Goal: Task Accomplishment & Management: Manage account settings

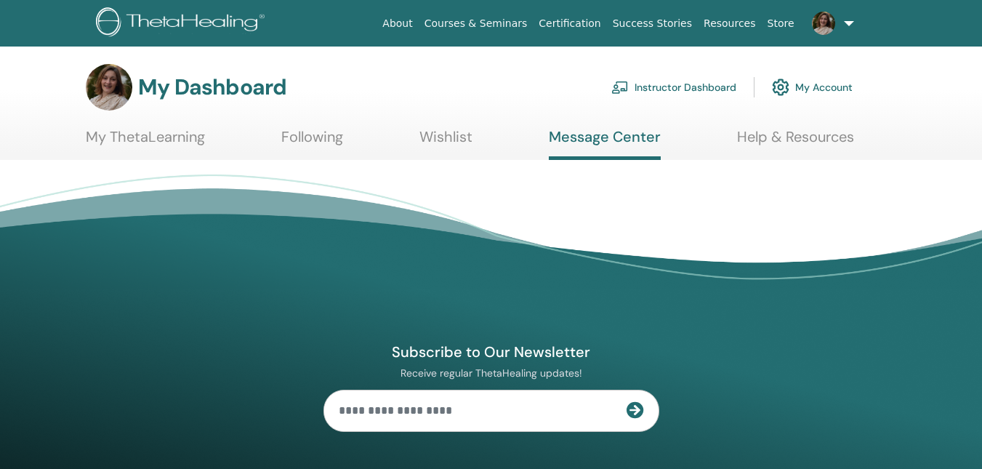
click at [690, 89] on link "Instructor Dashboard" at bounding box center [674, 87] width 125 height 32
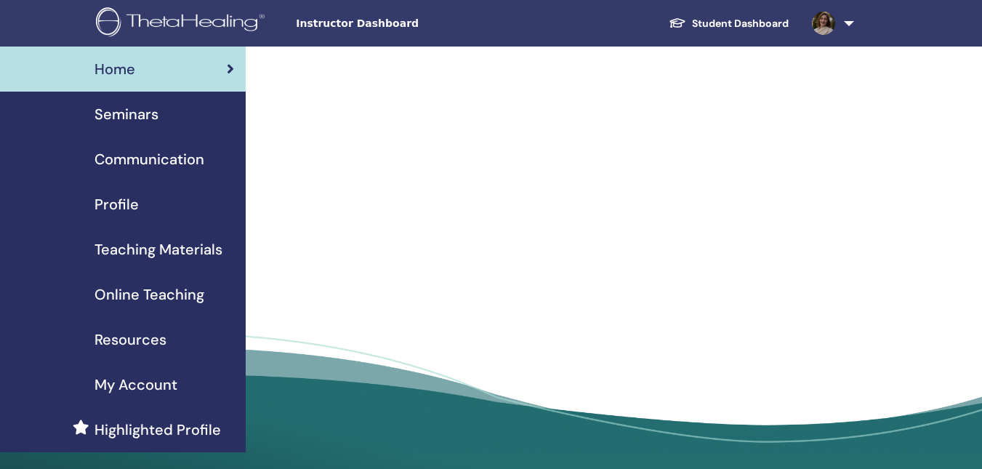
click at [127, 113] on span "Seminars" at bounding box center [127, 114] width 64 height 22
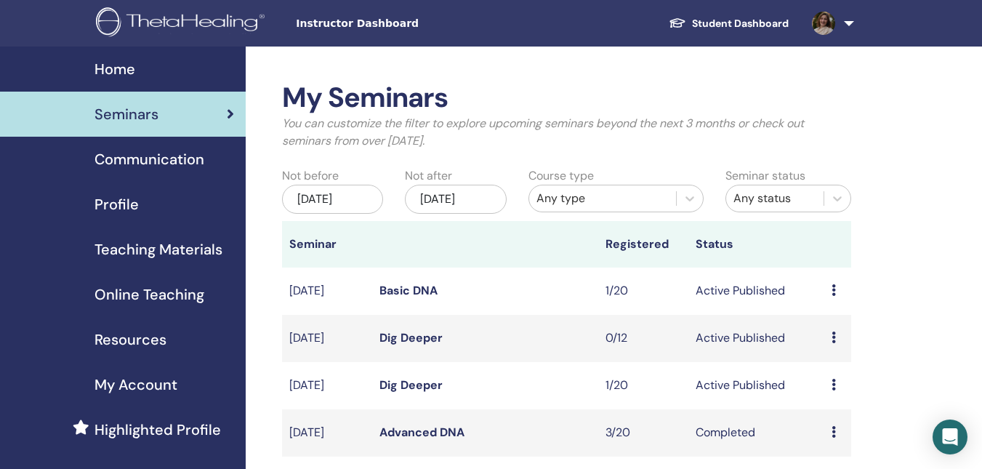
click at [835, 387] on icon at bounding box center [834, 385] width 4 height 12
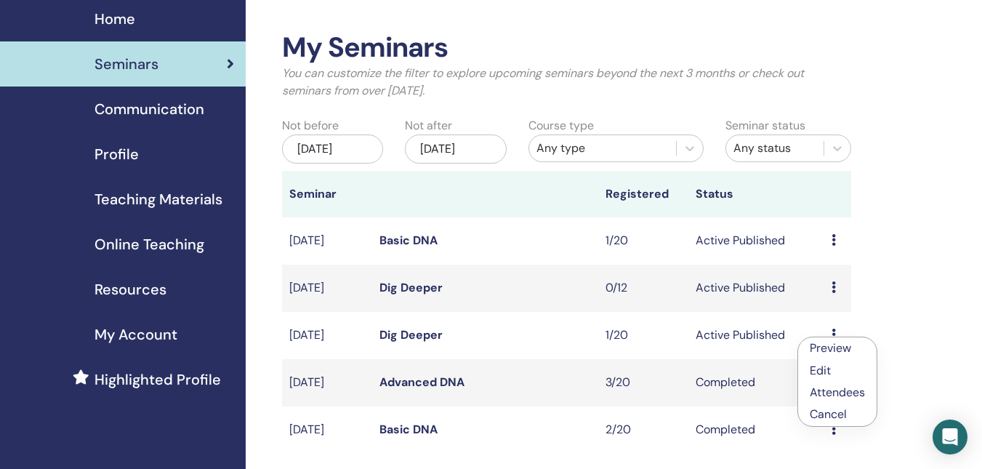
scroll to position [145, 0]
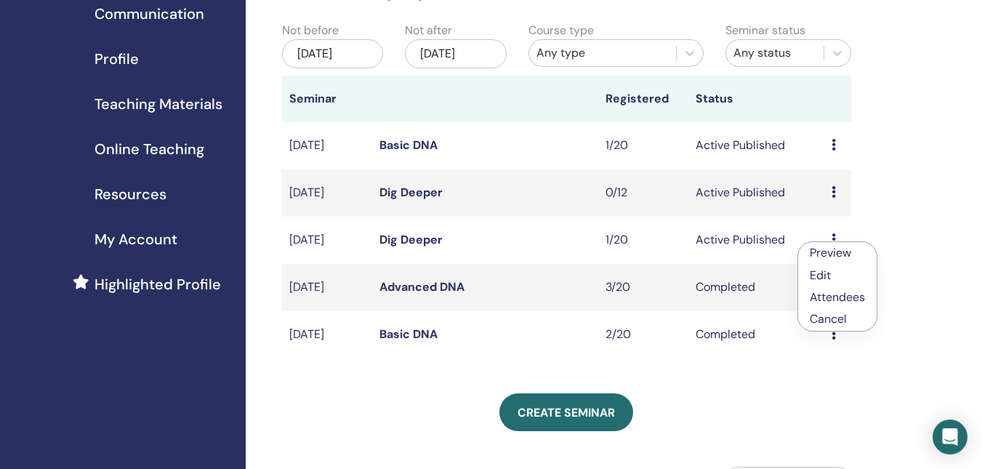
click at [825, 323] on p "Cancel" at bounding box center [837, 319] width 55 height 17
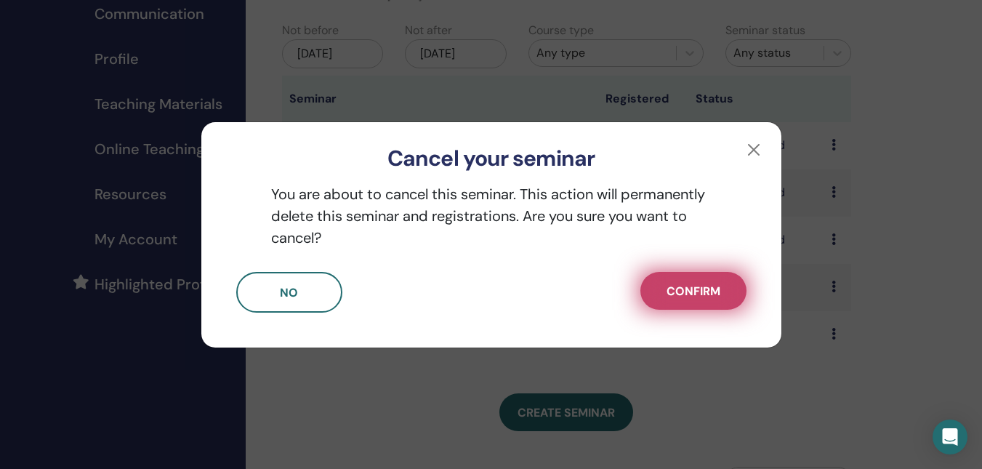
click at [683, 292] on span "Confirm" at bounding box center [694, 291] width 54 height 15
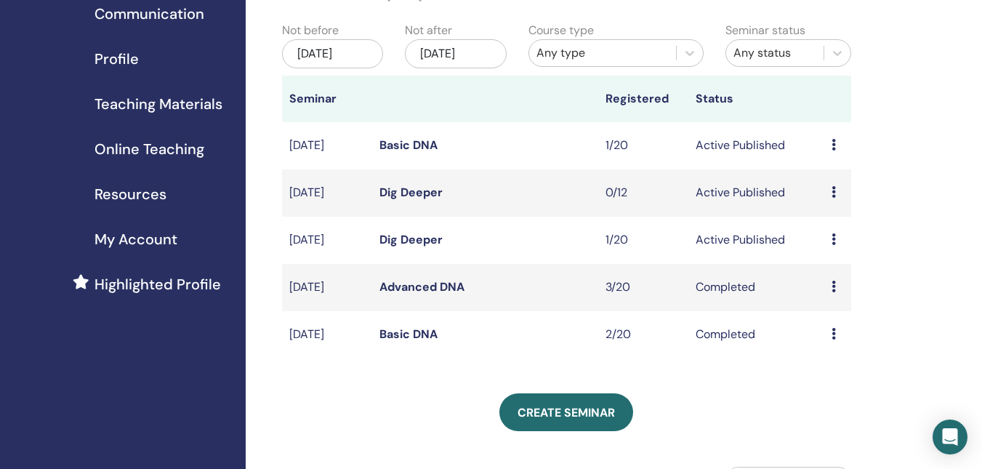
click at [406, 240] on link "Dig Deeper" at bounding box center [411, 239] width 63 height 15
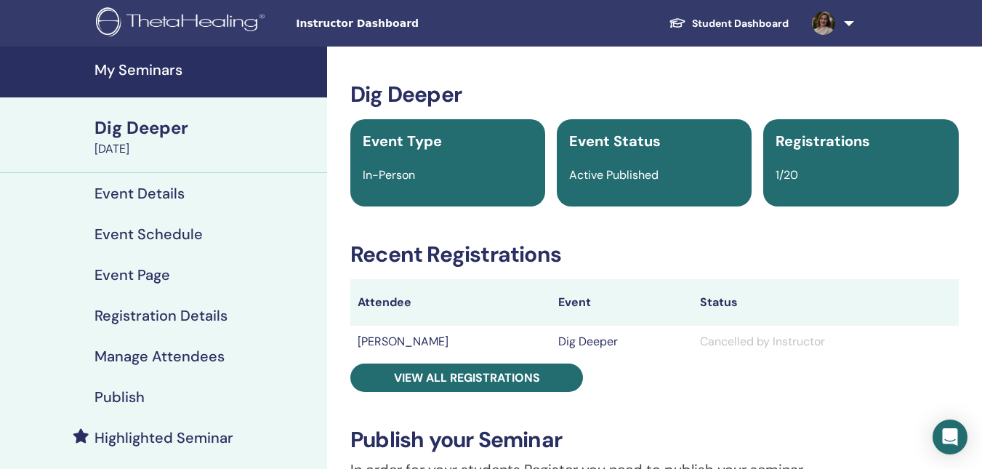
click at [148, 203] on link "Event Details" at bounding box center [163, 193] width 327 height 41
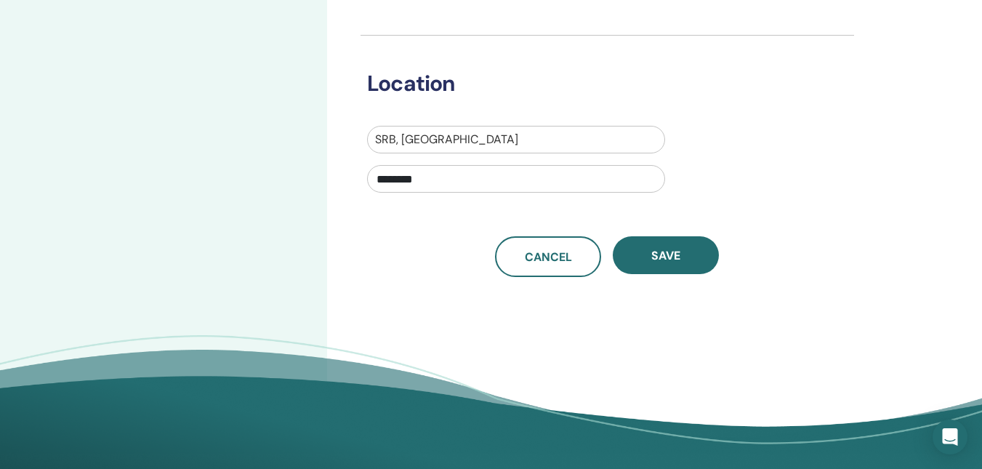
scroll to position [509, 0]
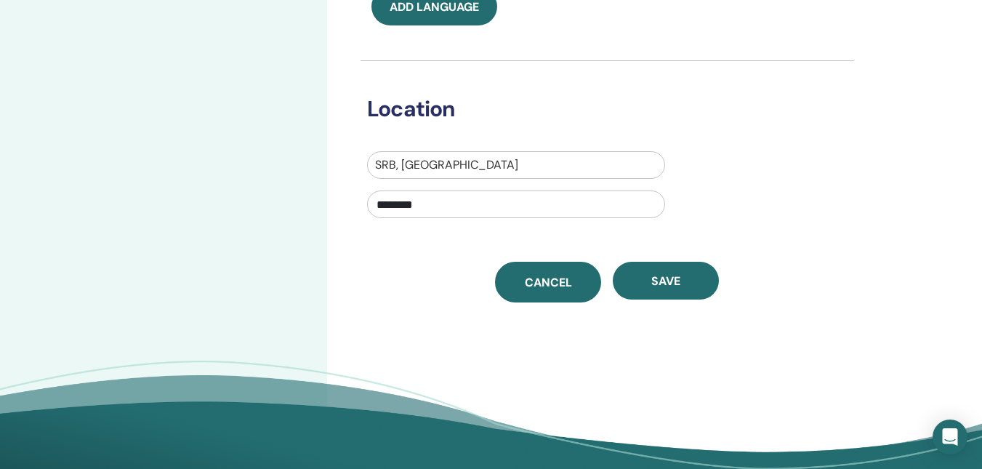
click at [552, 282] on span "Cancel" at bounding box center [548, 282] width 47 height 15
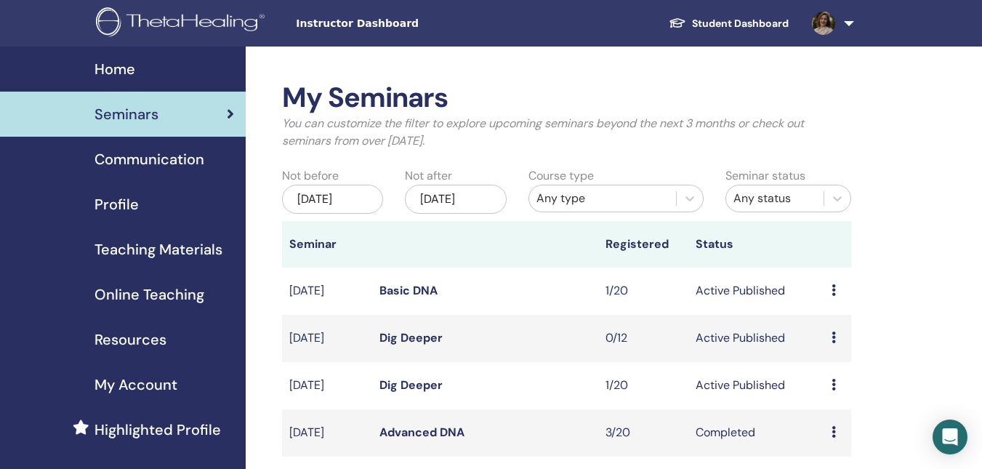
click at [429, 337] on link "Dig Deeper" at bounding box center [411, 337] width 63 height 15
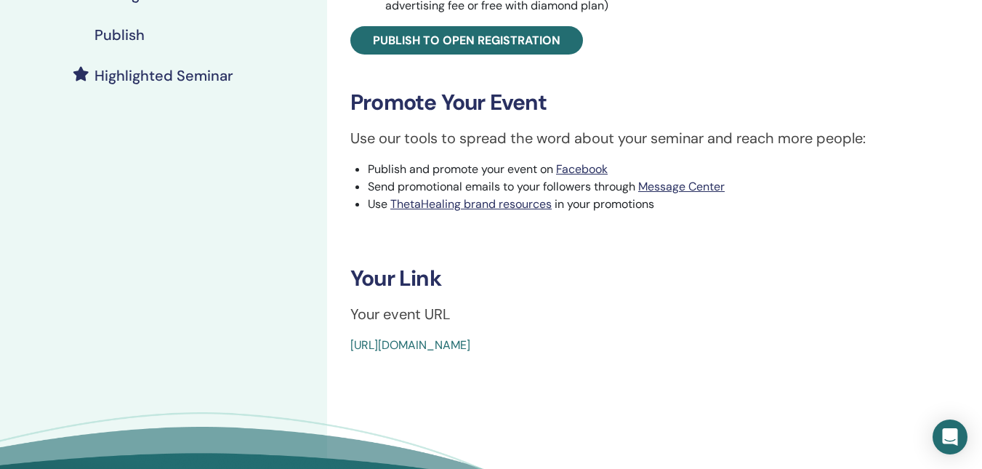
scroll to position [364, 0]
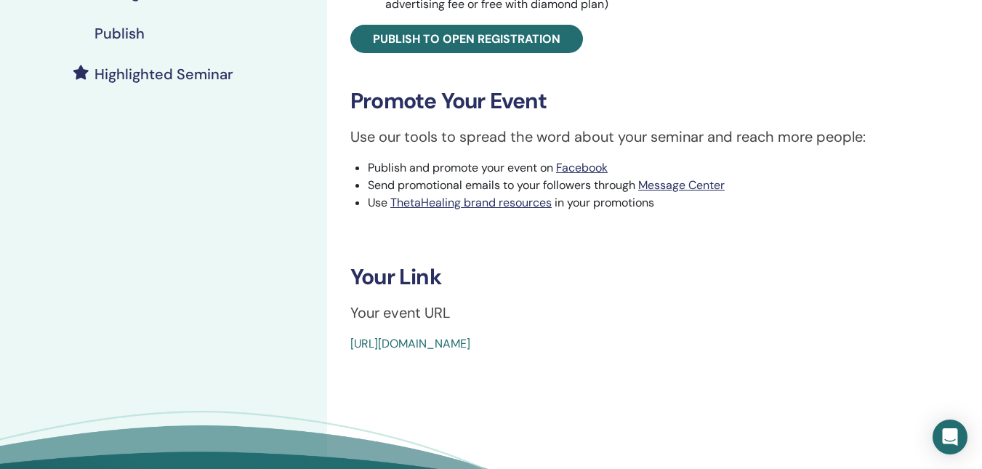
drag, startPoint x: 684, startPoint y: 347, endPoint x: 343, endPoint y: 349, distance: 341.8
click at [343, 349] on div "Dig Deeper Event Type Online Event Status Active Published Registrations 0/12 P…" at bounding box center [655, 35] width 638 height 635
copy link "[URL][DOMAIN_NAME]"
